Goal: Task Accomplishment & Management: Use online tool/utility

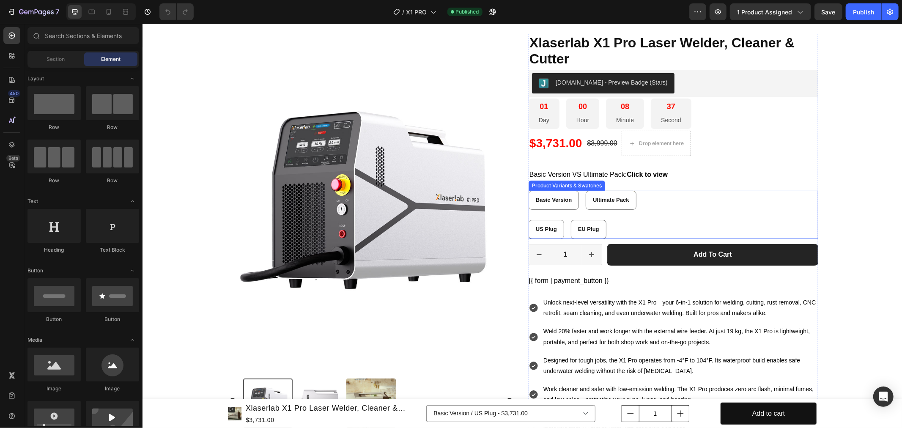
scroll to position [47, 0]
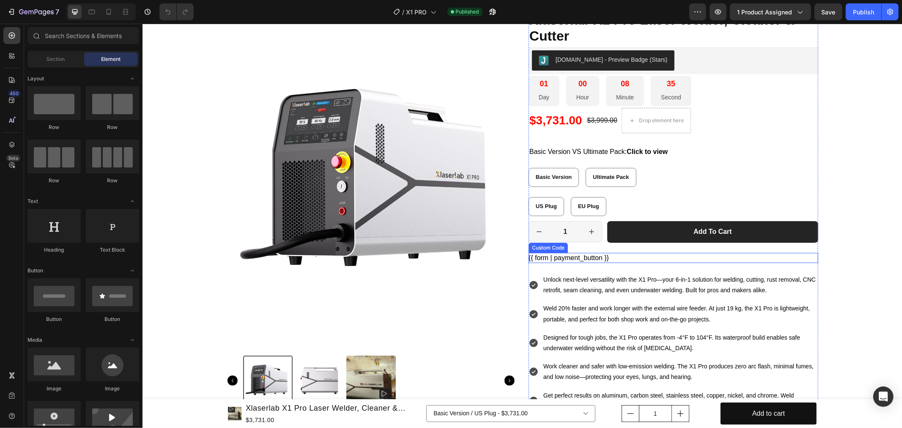
click at [600, 255] on div "{{ form | payment_button }}" at bounding box center [673, 257] width 290 height 10
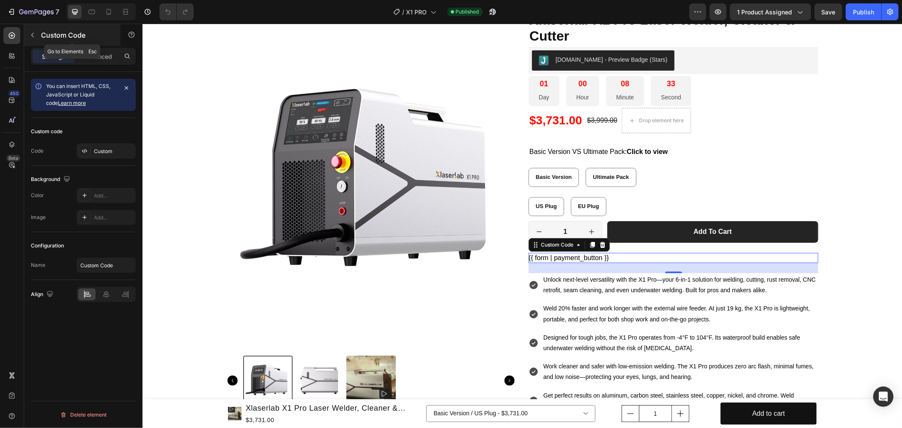
drag, startPoint x: 89, startPoint y: 32, endPoint x: 49, endPoint y: 32, distance: 40.6
click at [49, 32] on p "Custom Code" at bounding box center [77, 35] width 72 height 10
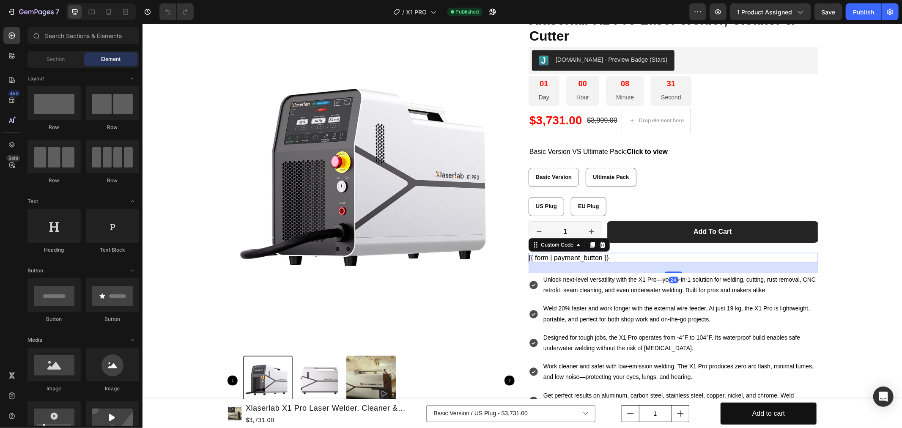
click at [635, 258] on div "{{ form | payment_button }}" at bounding box center [673, 257] width 290 height 10
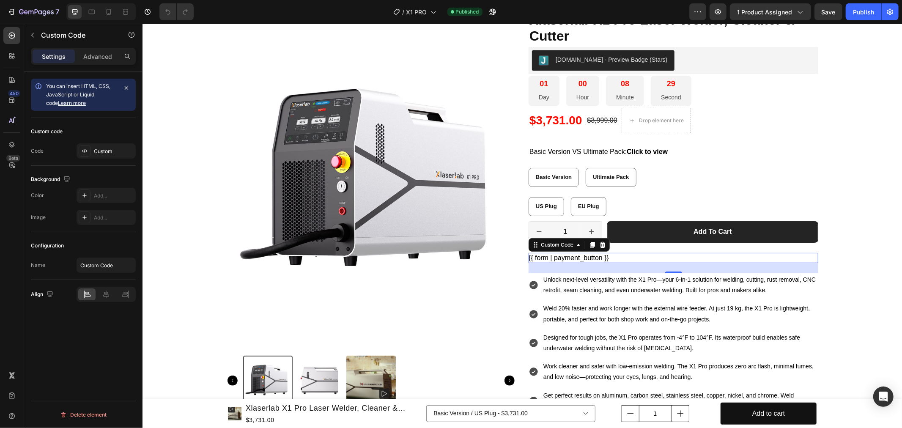
click at [615, 255] on div "{{ form | payment_button }}" at bounding box center [673, 257] width 290 height 10
click at [569, 246] on div "Custom Code" at bounding box center [557, 245] width 36 height 8
click at [853, 236] on div "Product Images Icon Free shipping Text Block Row Icon 30-Day Returns Policy Tex…" at bounding box center [521, 224] width 747 height 426
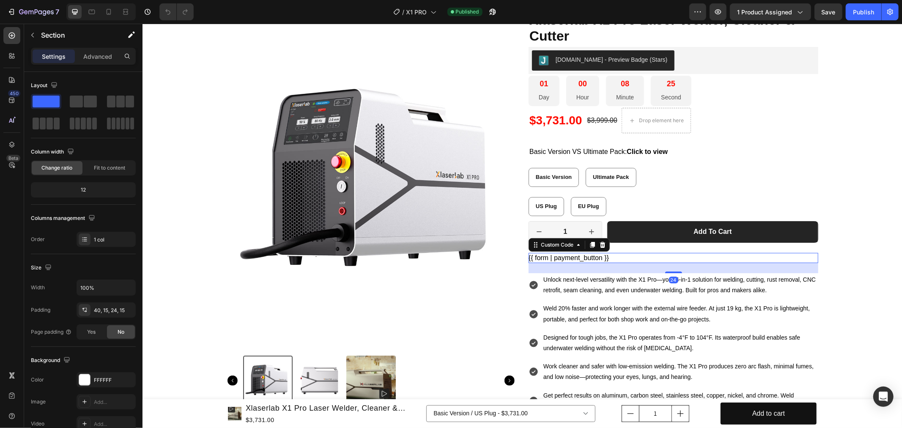
click at [711, 255] on div "{{ form | payment_button }}" at bounding box center [673, 257] width 290 height 10
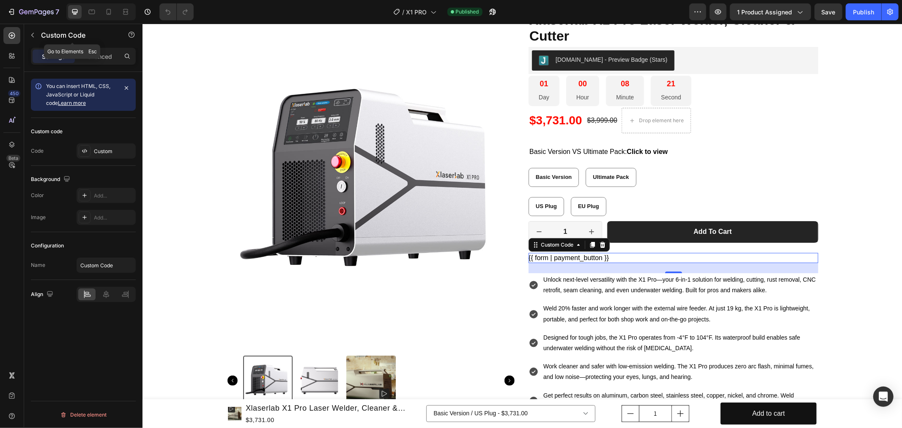
drag, startPoint x: 91, startPoint y: 35, endPoint x: 99, endPoint y: 34, distance: 8.1
click at [96, 34] on p "Custom Code" at bounding box center [77, 35] width 72 height 10
click at [562, 258] on div "{{ form | payment_button }}" at bounding box center [673, 257] width 290 height 10
click at [104, 149] on div "Custom" at bounding box center [114, 152] width 40 height 8
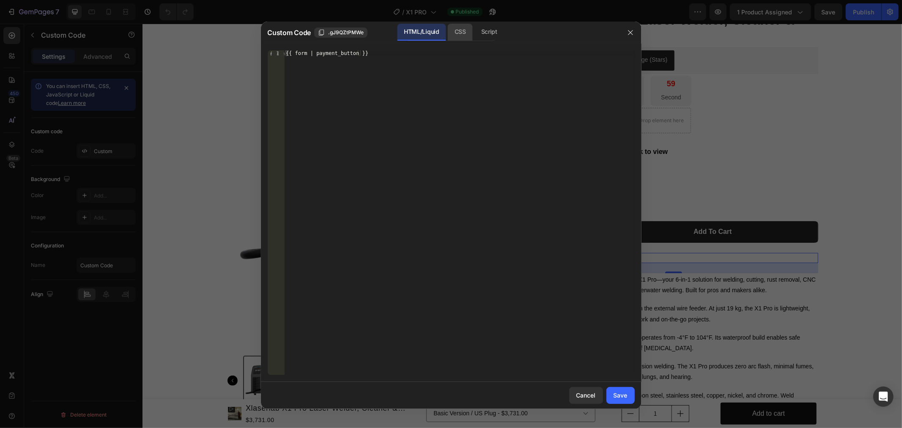
click at [462, 34] on div "CSS" at bounding box center [460, 32] width 25 height 17
click at [492, 33] on div "Script" at bounding box center [490, 32] width 30 height 17
click at [434, 32] on div "HTML/Liquid" at bounding box center [421, 32] width 49 height 17
type textarea "{{ form | payment_button }}"
click at [385, 58] on div "{{ form | payment_button }}" at bounding box center [459, 212] width 350 height 325
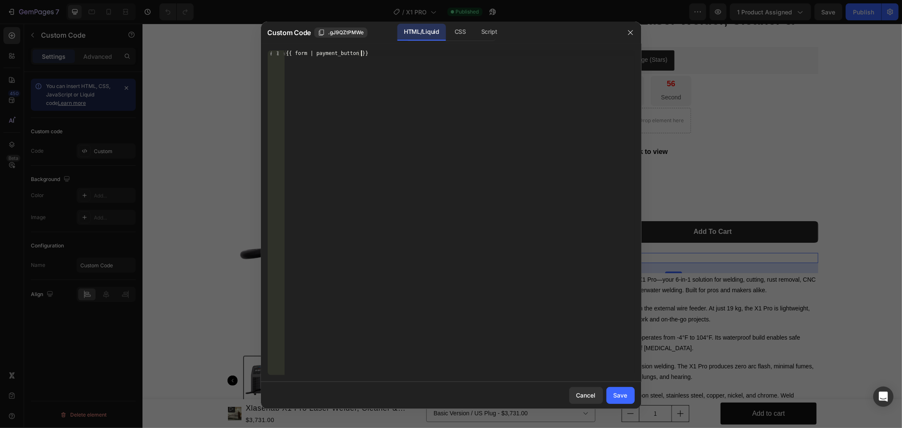
click at [385, 53] on div "{{ form | payment_button }}" at bounding box center [459, 218] width 350 height 337
click at [192, 96] on div at bounding box center [451, 214] width 902 height 428
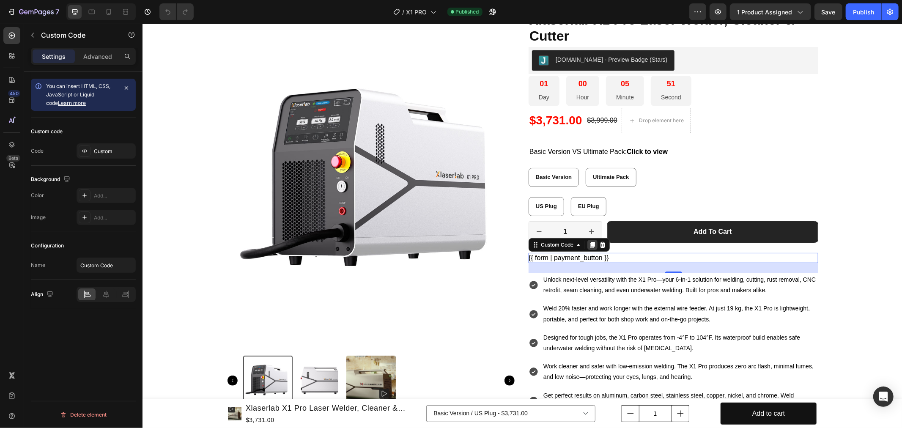
click at [589, 246] on icon at bounding box center [592, 244] width 7 height 7
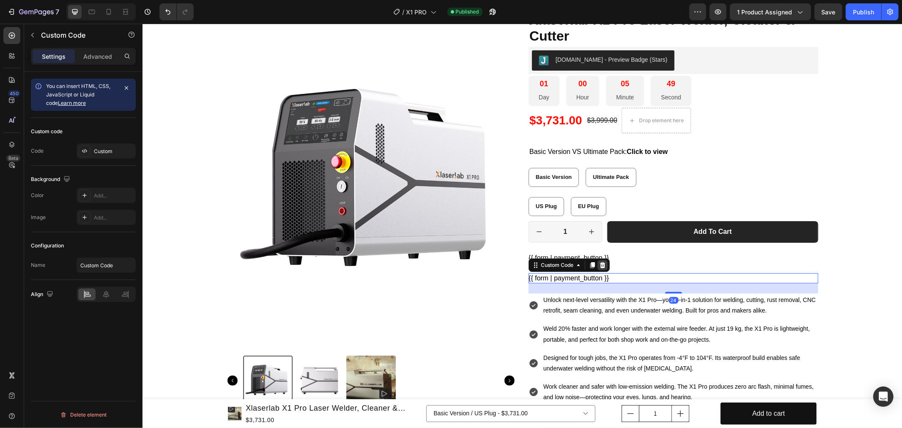
click at [601, 266] on icon at bounding box center [602, 265] width 5 height 6
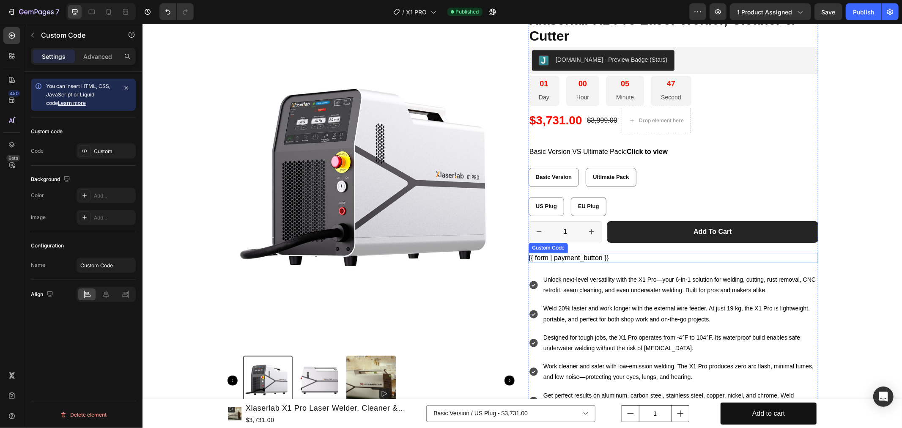
click at [607, 259] on div "{{ form | payment_button }}" at bounding box center [673, 257] width 290 height 10
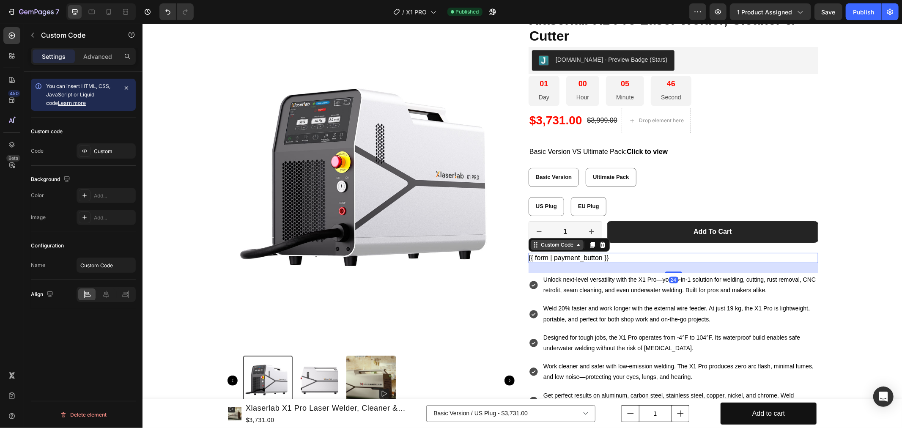
click at [568, 247] on div "Custom Code" at bounding box center [557, 245] width 36 height 8
click at [868, 263] on div "Product Images Icon Free shipping Text Block Row Icon 30-Day Returns Policy Tex…" at bounding box center [521, 224] width 747 height 426
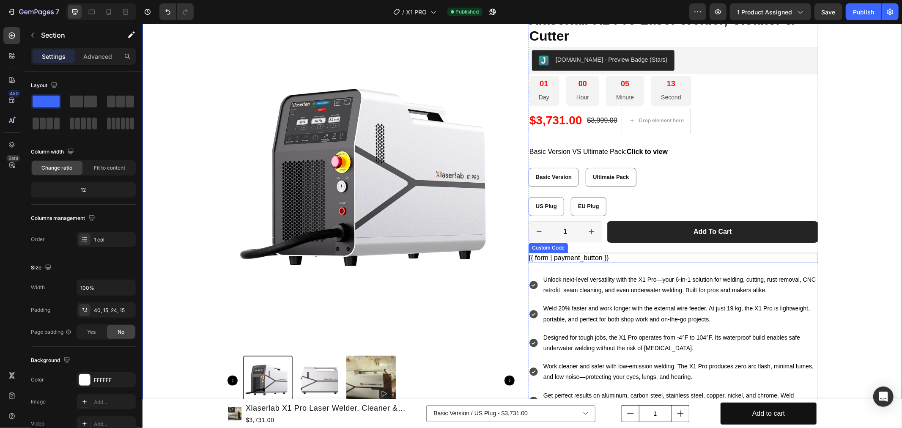
click at [572, 257] on div "{{ form | payment_button }}" at bounding box center [673, 257] width 290 height 10
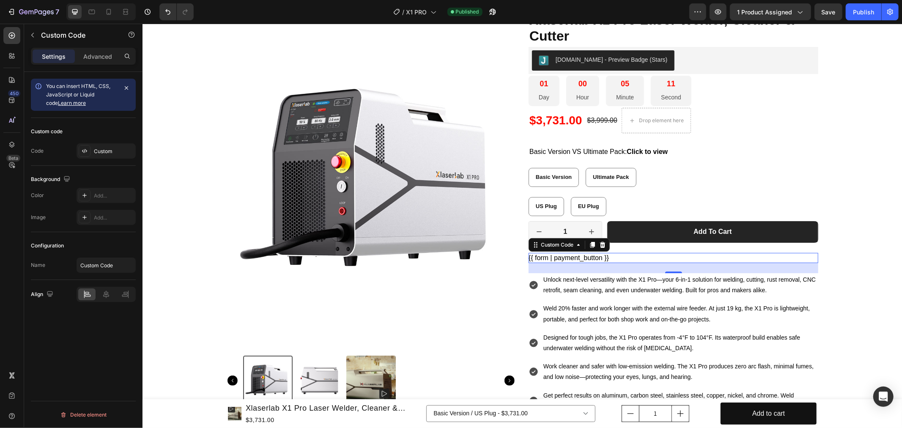
click at [620, 254] on div "{{ form | payment_button }}" at bounding box center [673, 257] width 290 height 10
click at [559, 247] on div "Custom Code" at bounding box center [557, 245] width 36 height 8
click at [626, 255] on div "{{ form | payment_button }}" at bounding box center [673, 257] width 290 height 10
click at [85, 153] on icon at bounding box center [84, 151] width 7 height 7
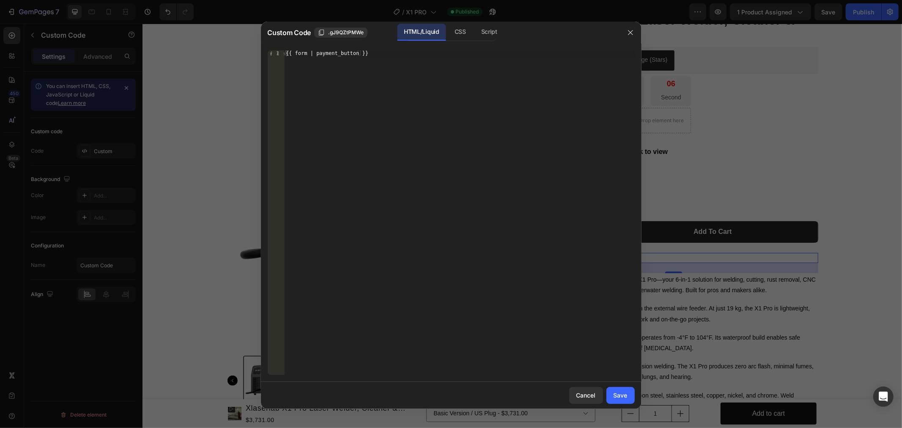
type textarea "{{ form | payment_button }}"
click at [383, 63] on div "{{ form | payment_button }}" at bounding box center [459, 218] width 350 height 337
click at [458, 31] on div "CSS" at bounding box center [460, 32] width 25 height 17
click at [504, 35] on div "HTML/Liquid CSS Script" at bounding box center [532, 32] width 176 height 17
click at [481, 30] on div "Script" at bounding box center [490, 32] width 30 height 17
